Goal: Information Seeking & Learning: Learn about a topic

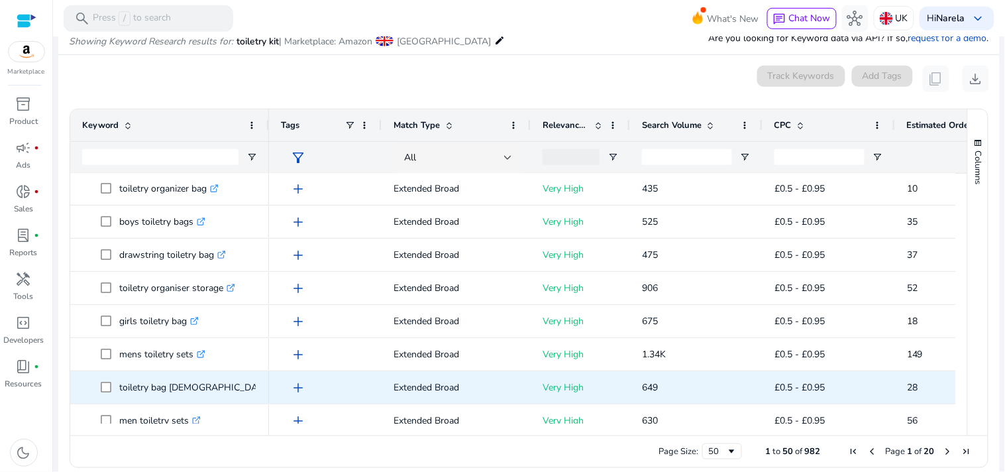
scroll to position [1406, 0]
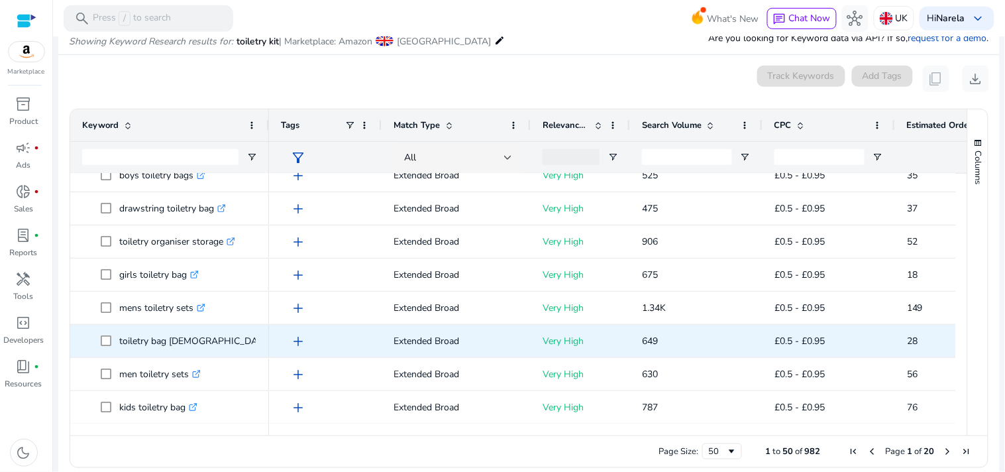
click at [168, 341] on p "toiletry bag [DEMOGRAPHIC_DATA] .st0{fill:#2c8af8}" at bounding box center [201, 340] width 164 height 27
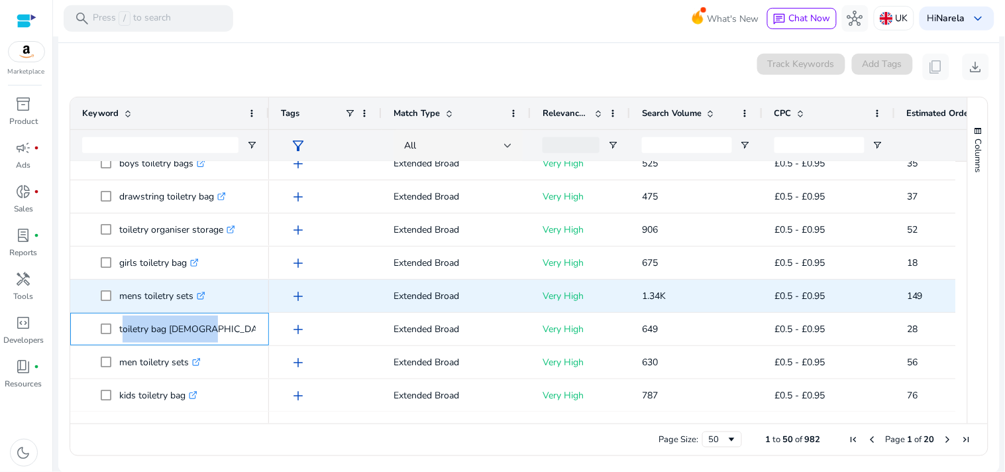
scroll to position [170, 0]
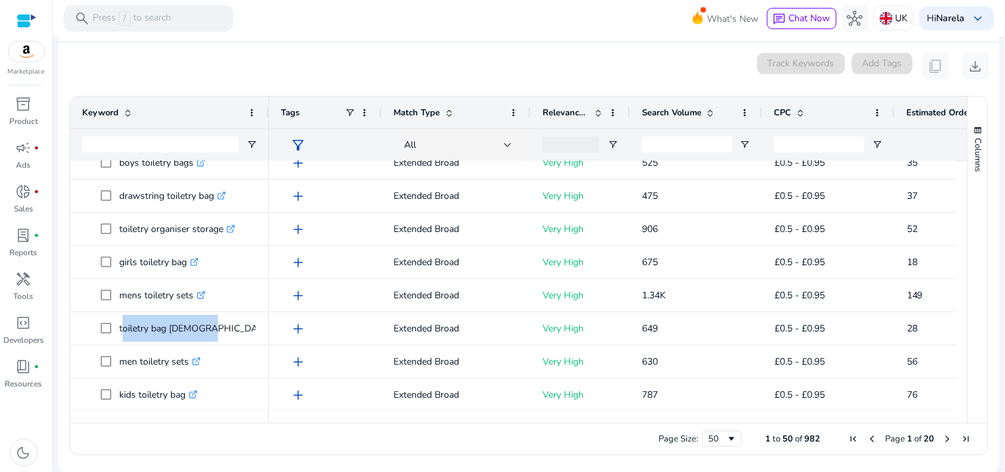
click at [946, 433] on span "Next Page" at bounding box center [948, 438] width 11 height 11
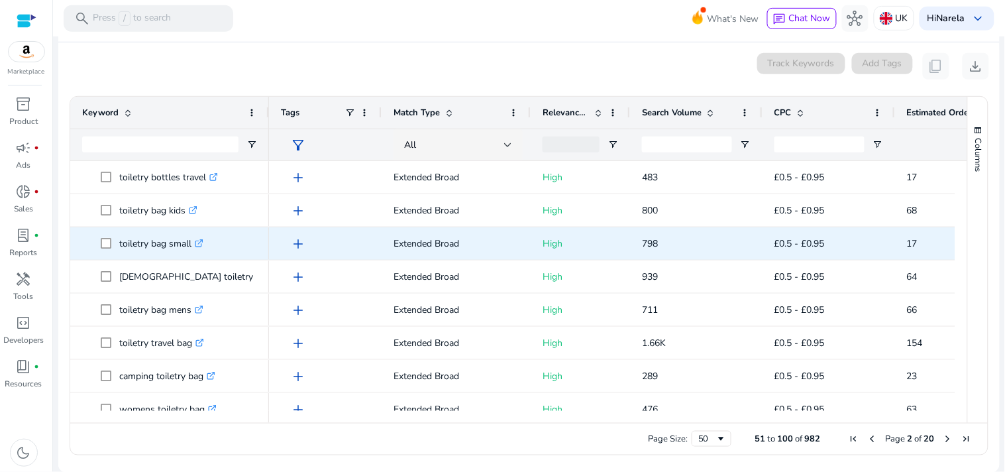
click at [156, 248] on p "toiletry bag small .st0{fill:#2c8af8}" at bounding box center [161, 243] width 84 height 27
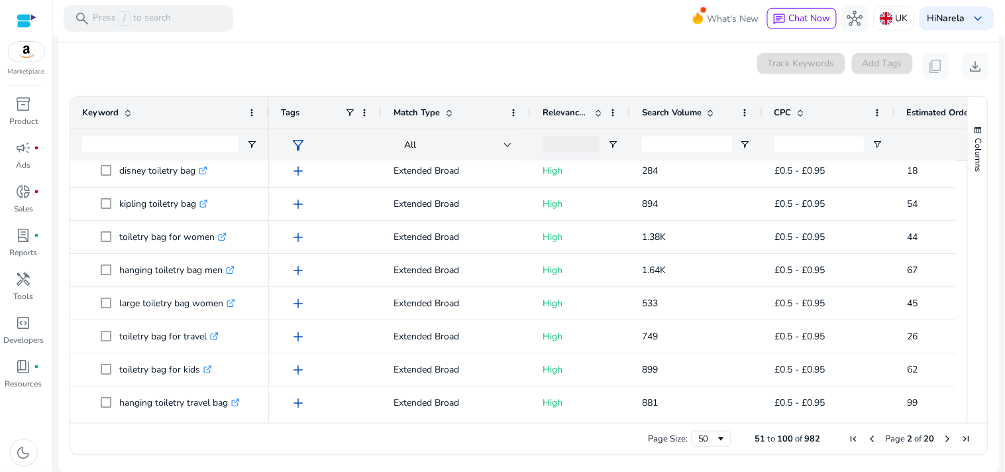
scroll to position [1399, 0]
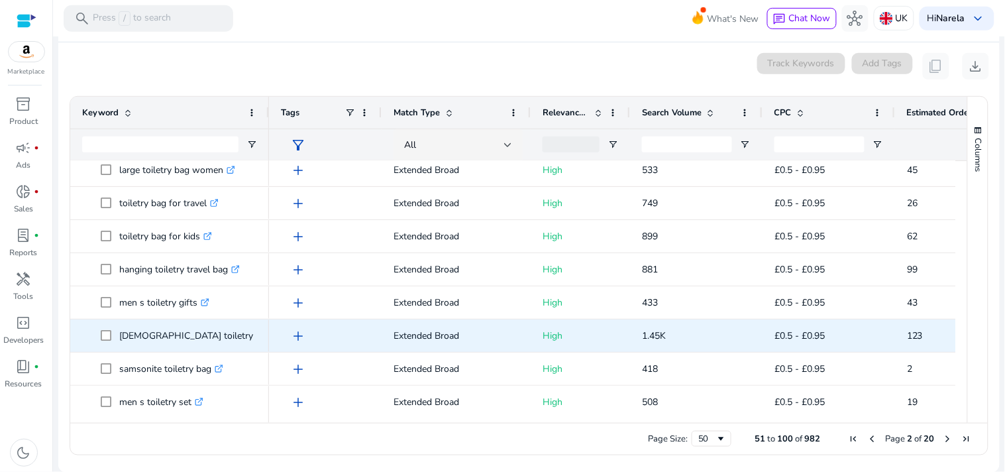
click at [173, 335] on p "[DEMOGRAPHIC_DATA] toiletry travel bag .st0{fill:#2c8af8}" at bounding box center [214, 335] width 190 height 27
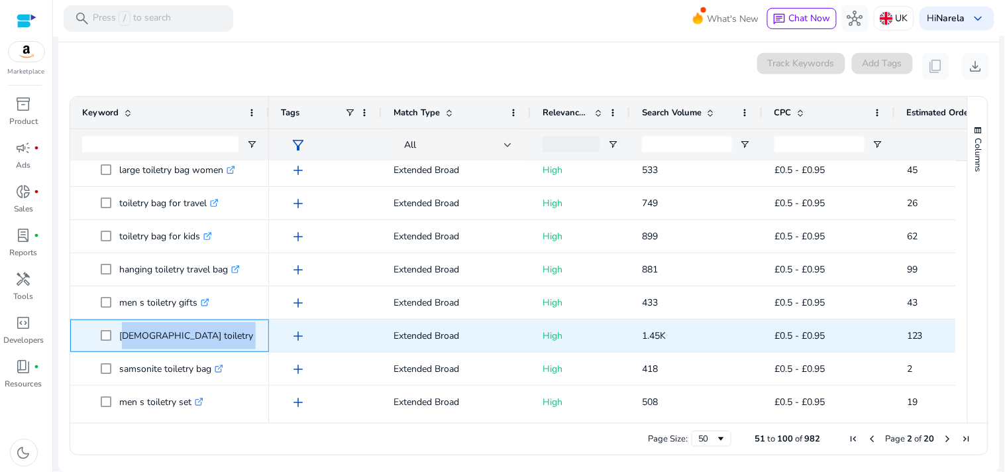
copy p "[DEMOGRAPHIC_DATA] toiletry travel bag"
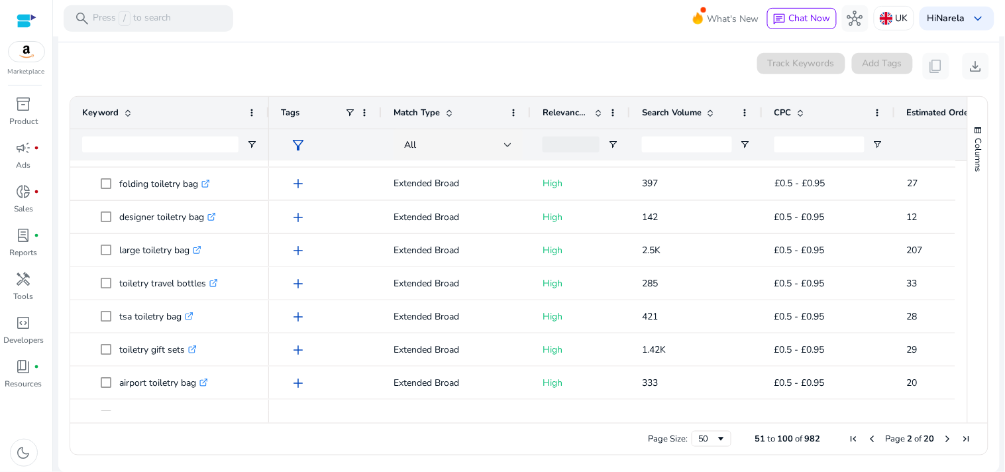
scroll to position [449, 0]
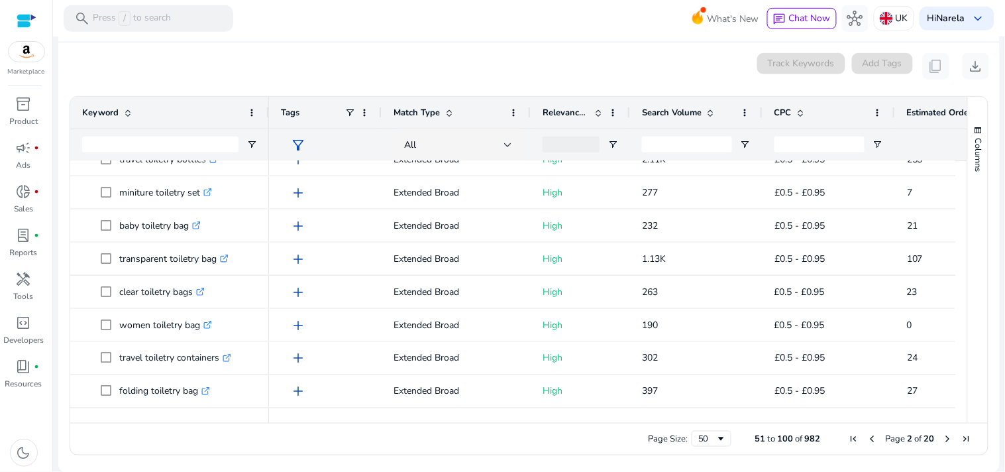
click at [129, 129] on div at bounding box center [160, 144] width 156 height 31
click at [129, 134] on div at bounding box center [160, 144] width 156 height 31
click at [126, 141] on input "Keyword Filter Input" at bounding box center [160, 145] width 156 height 16
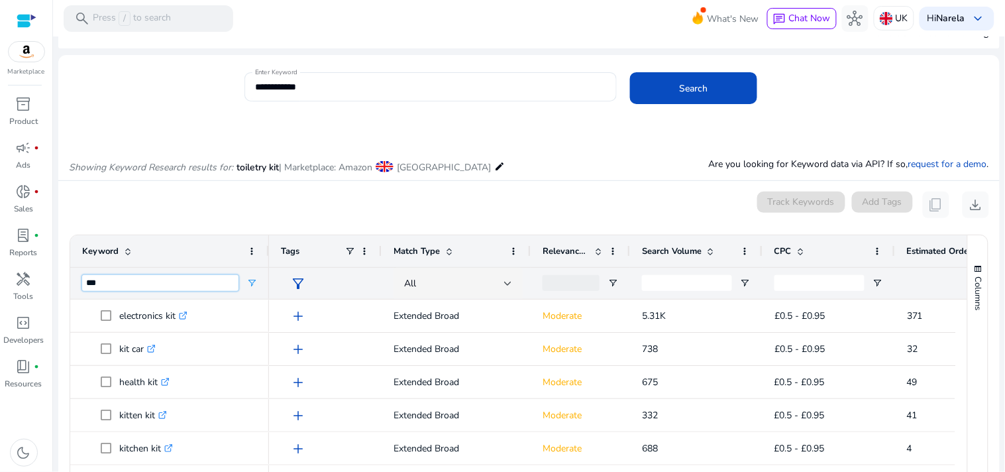
scroll to position [0, 0]
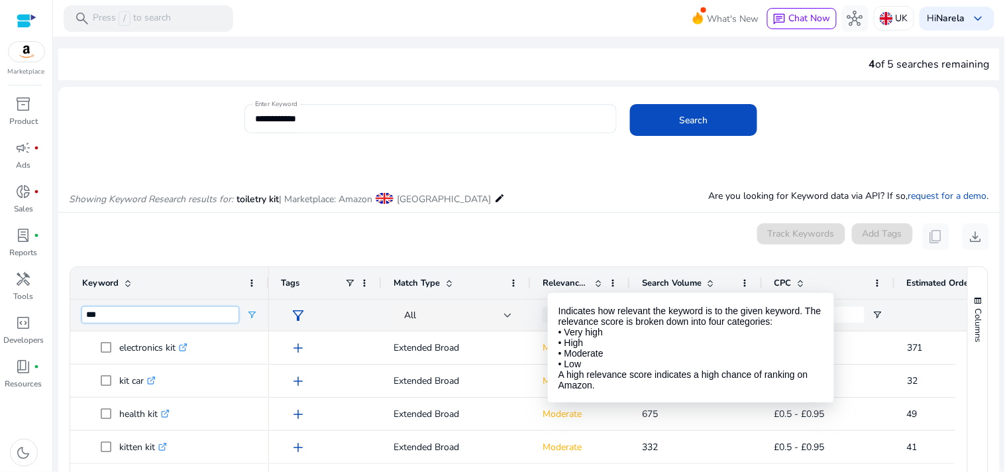
type input "***"
click at [548, 282] on span "Relevance Score" at bounding box center [566, 283] width 46 height 12
click at [547, 282] on span "Relevance Score" at bounding box center [566, 283] width 46 height 12
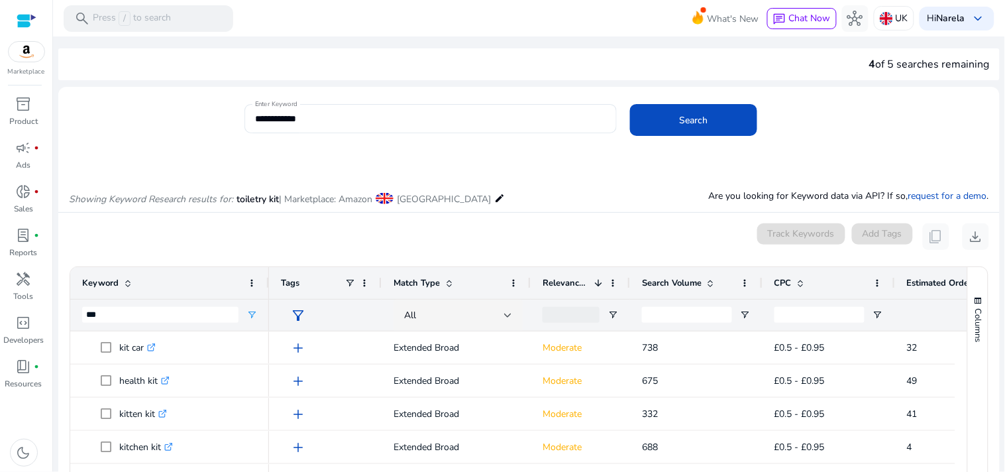
click at [547, 282] on span "Relevance Score" at bounding box center [566, 283] width 46 height 12
click at [163, 319] on input "***" at bounding box center [160, 315] width 156 height 16
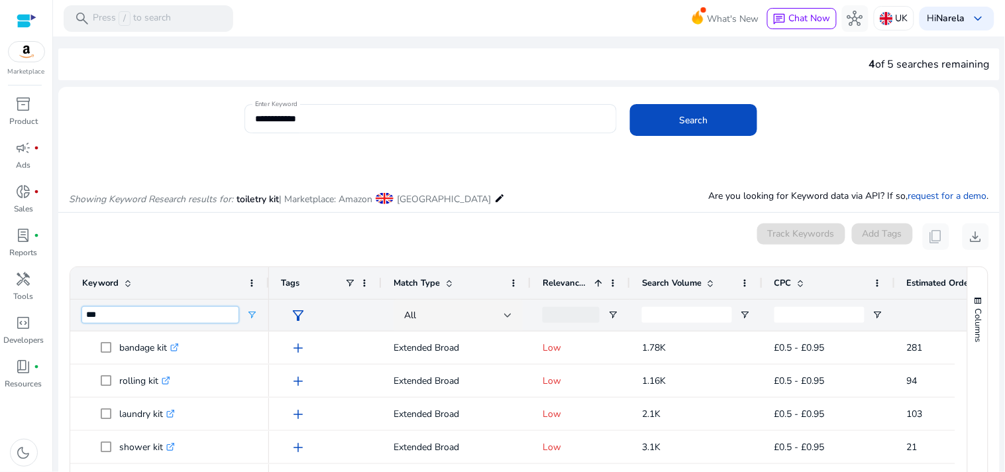
click at [163, 319] on input "***" at bounding box center [160, 315] width 156 height 16
